Goal: Find specific page/section: Find specific page/section

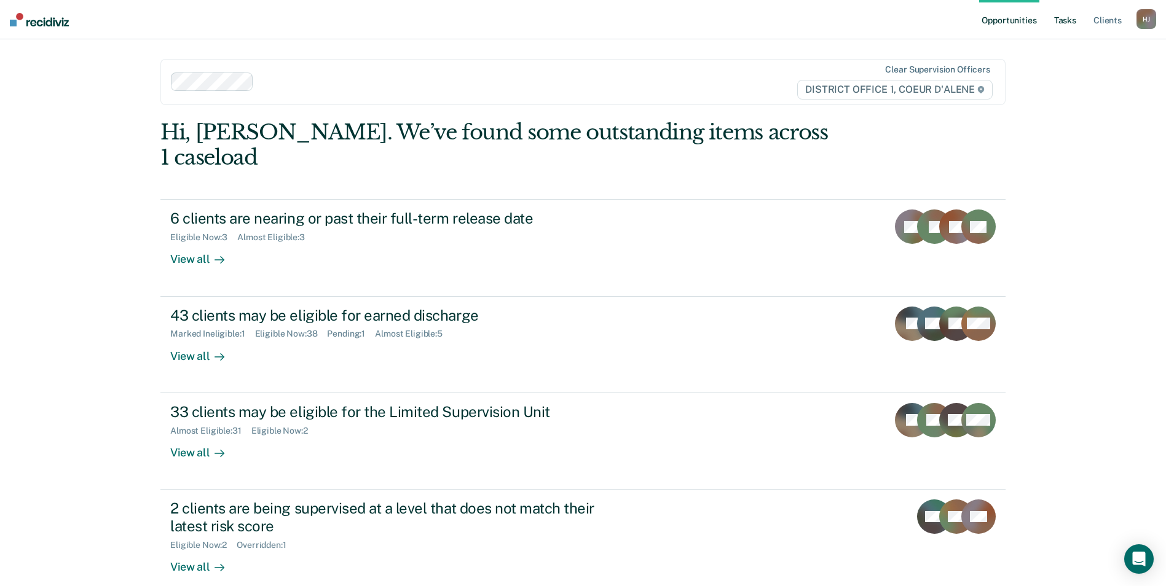
click at [1065, 24] on link "Tasks" at bounding box center [1065, 19] width 27 height 39
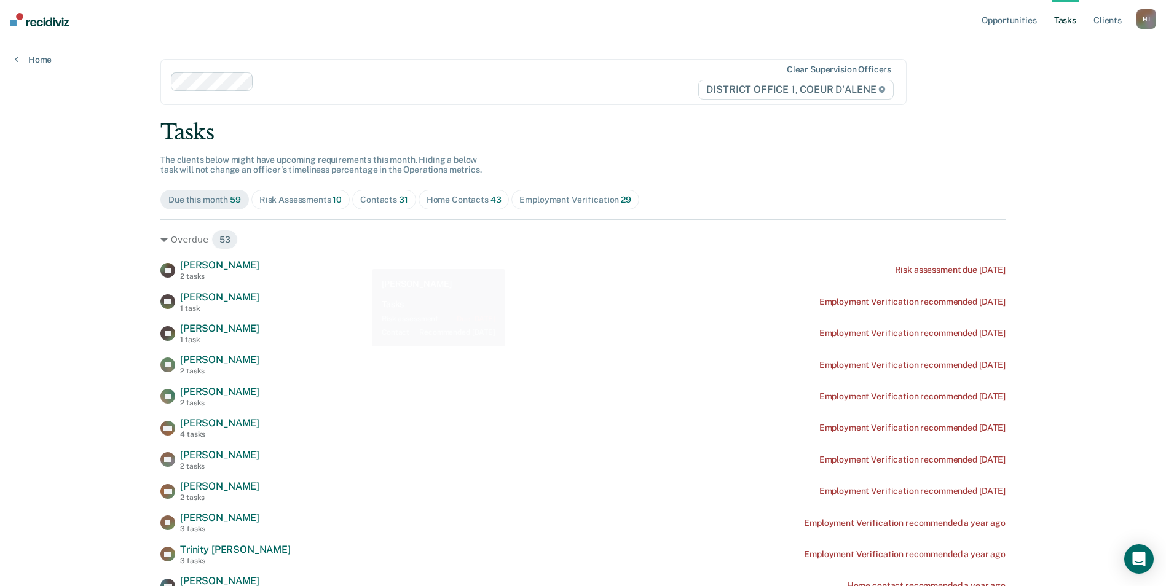
click at [310, 195] on div "Risk Assessments 10" at bounding box center [300, 200] width 82 height 10
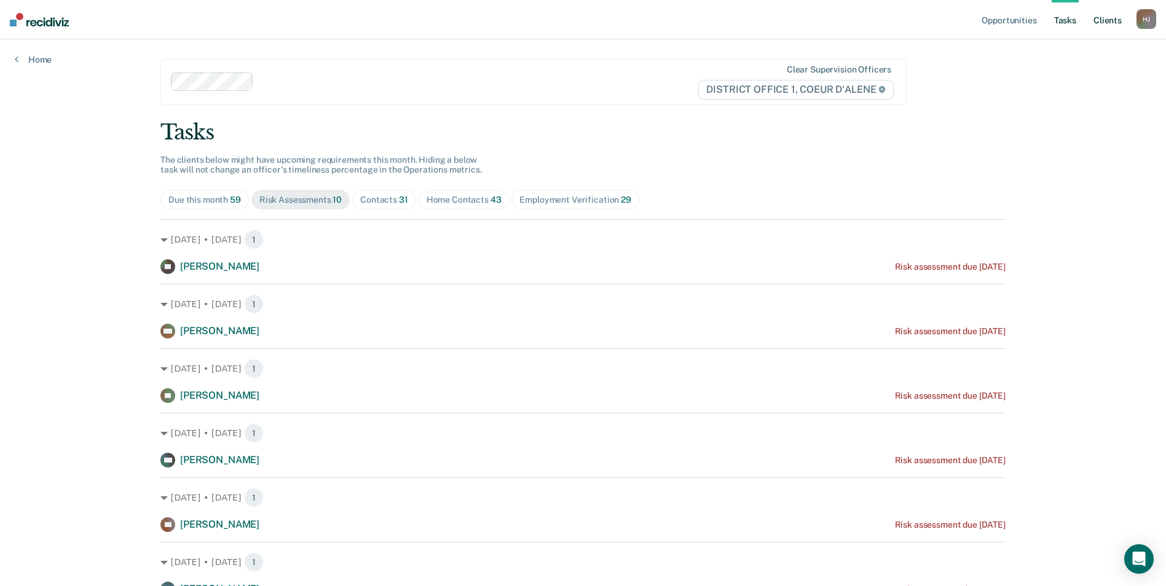
click at [1095, 16] on link "Client s" at bounding box center [1107, 19] width 33 height 39
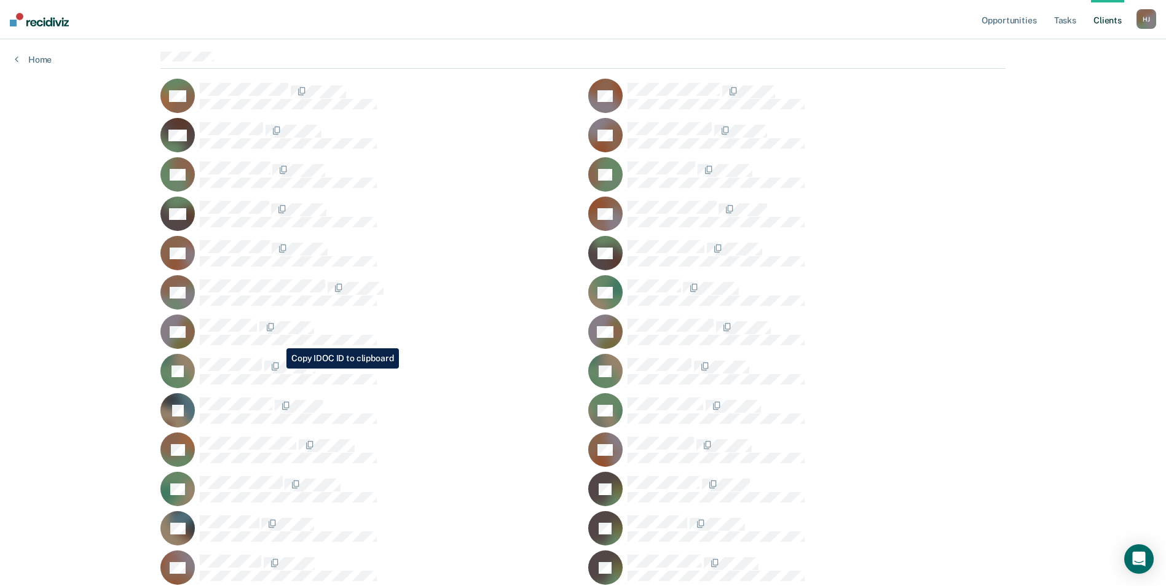
scroll to position [184, 0]
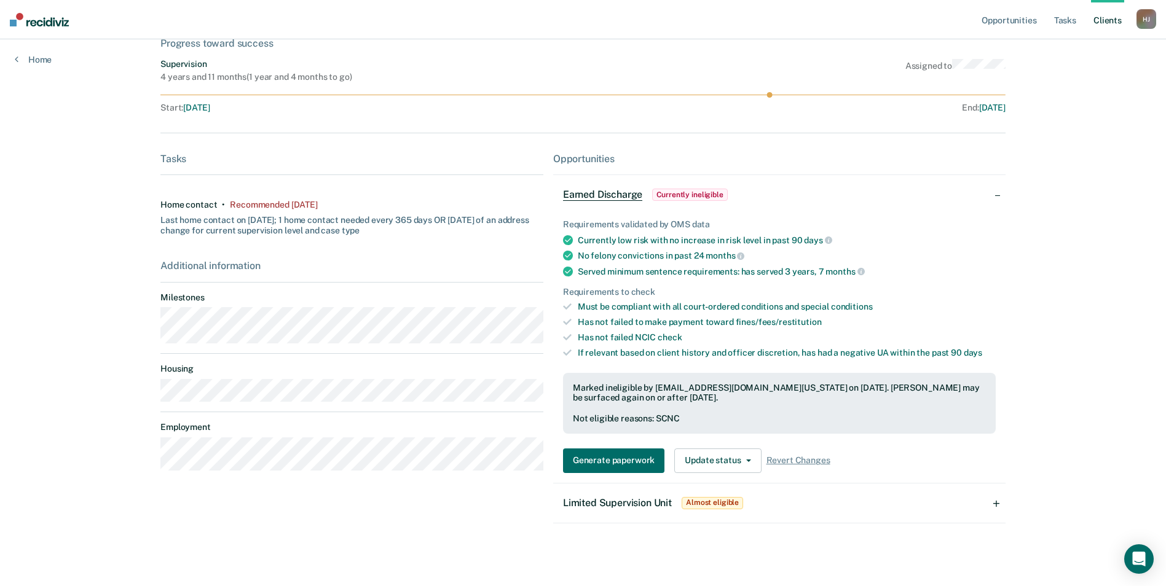
scroll to position [83, 0]
